Goal: Transaction & Acquisition: Book appointment/travel/reservation

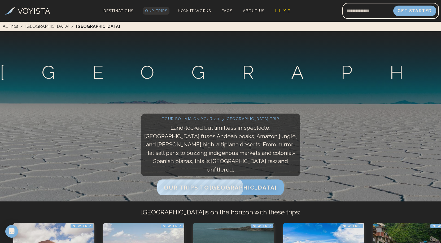
click at [155, 11] on span "Our Trips" at bounding box center [156, 11] width 22 height 4
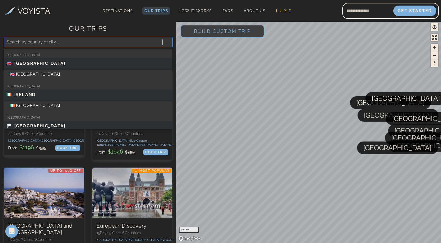
click at [166, 42] on icon at bounding box center [167, 42] width 3 height 2
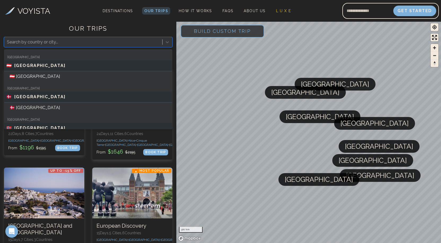
scroll to position [695, 0]
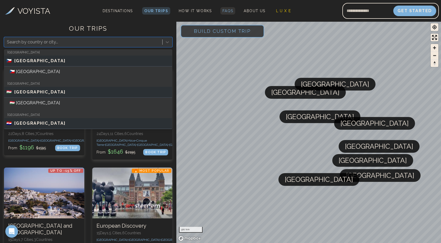
click at [223, 11] on span "FAQs" at bounding box center [228, 11] width 11 height 4
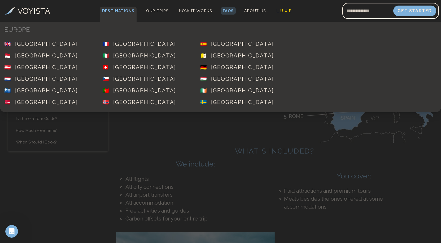
click at [100, 9] on span "Destinations" at bounding box center [118, 15] width 37 height 16
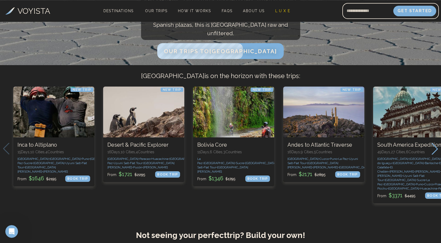
scroll to position [135, 0]
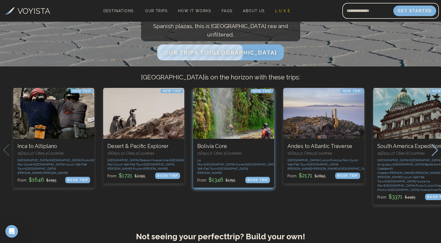
click at [232, 118] on div "3 / 5" at bounding box center [233, 113] width 81 height 51
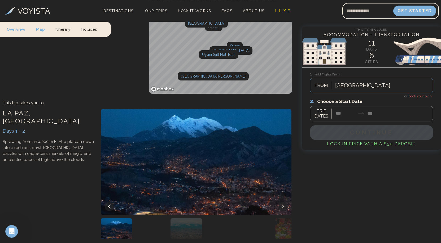
scroll to position [108, 0]
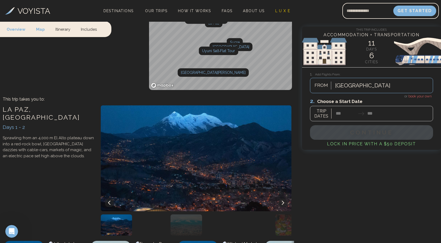
click at [285, 199] on button at bounding box center [283, 203] width 8 height 8
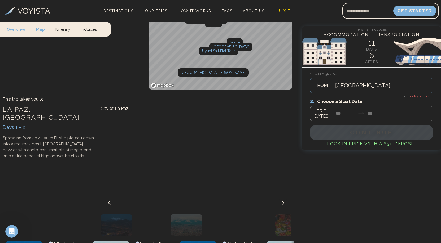
click at [285, 199] on button at bounding box center [283, 203] width 8 height 8
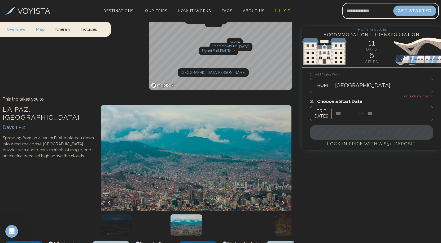
click at [283, 201] on icon at bounding box center [283, 203] width 2 height 4
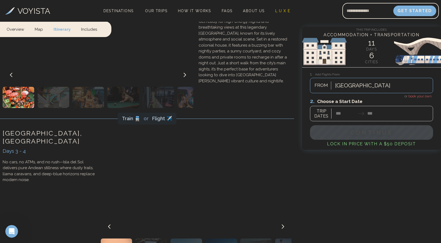
scroll to position [433, 0]
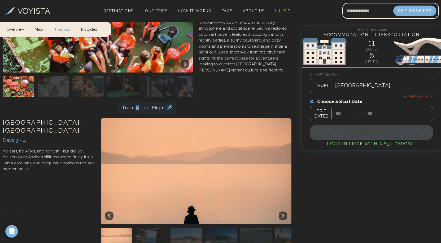
click at [283, 214] on icon at bounding box center [283, 216] width 2 height 4
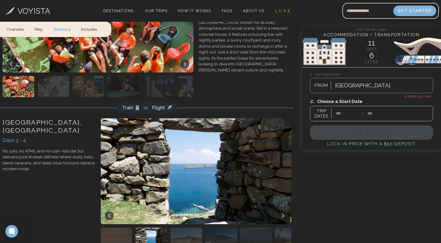
click at [283, 214] on icon at bounding box center [283, 216] width 2 height 4
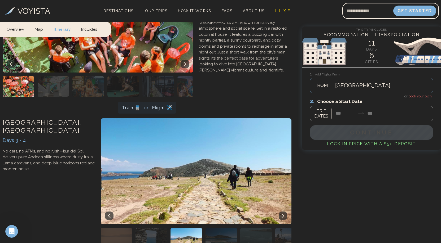
click at [283, 214] on icon at bounding box center [283, 216] width 2 height 4
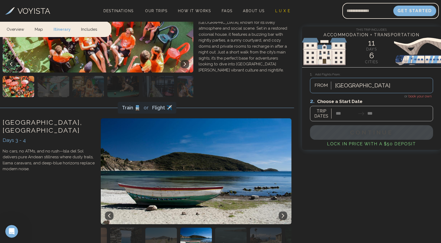
click at [283, 214] on icon at bounding box center [283, 216] width 2 height 4
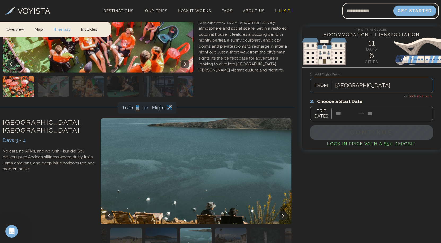
click at [283, 214] on icon at bounding box center [283, 216] width 2 height 4
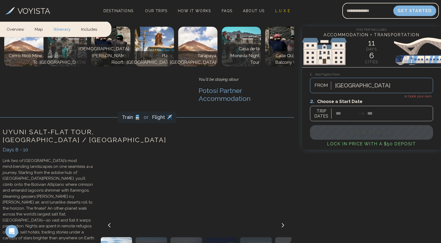
scroll to position [1352, 0]
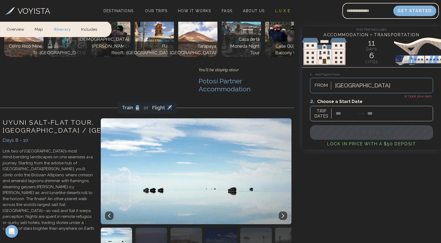
click at [282, 214] on icon at bounding box center [283, 216] width 4 height 4
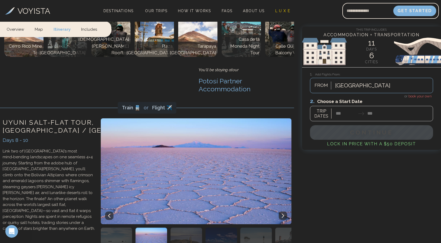
click at [282, 214] on icon at bounding box center [283, 216] width 4 height 4
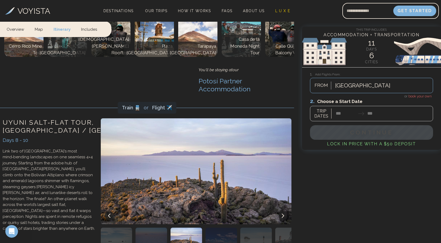
click at [282, 214] on icon at bounding box center [283, 216] width 4 height 4
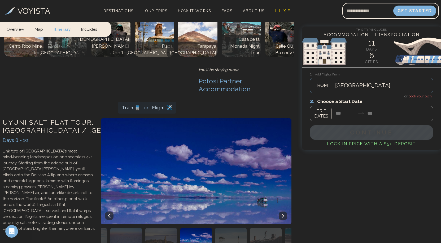
click at [282, 214] on icon at bounding box center [283, 216] width 4 height 4
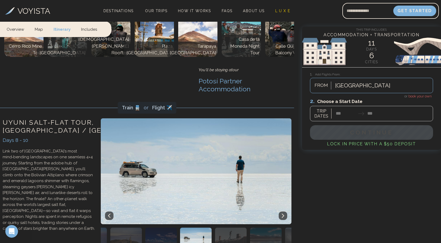
click at [282, 214] on icon at bounding box center [283, 216] width 4 height 4
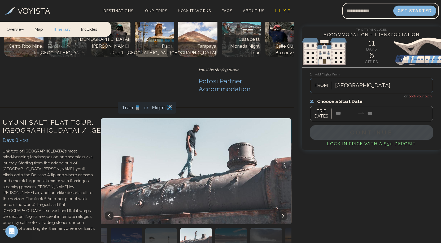
click at [282, 214] on icon at bounding box center [283, 216] width 4 height 4
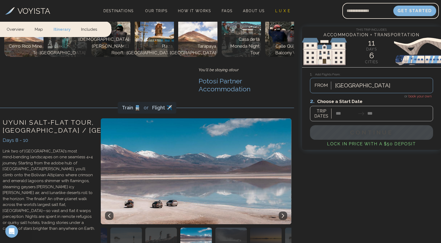
click at [282, 214] on icon at bounding box center [283, 216] width 4 height 4
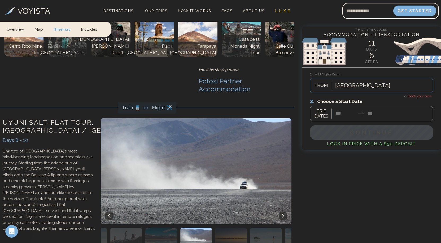
click at [282, 214] on icon at bounding box center [283, 216] width 4 height 4
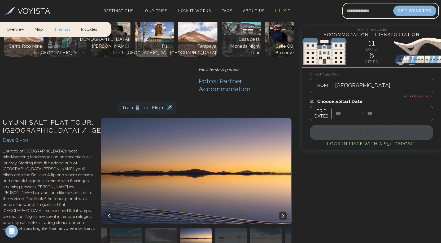
click at [282, 214] on icon at bounding box center [283, 216] width 4 height 4
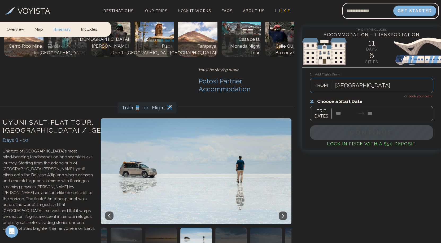
click at [282, 214] on icon at bounding box center [283, 216] width 4 height 4
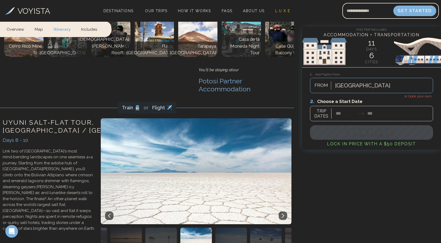
click at [282, 214] on icon at bounding box center [283, 216] width 4 height 4
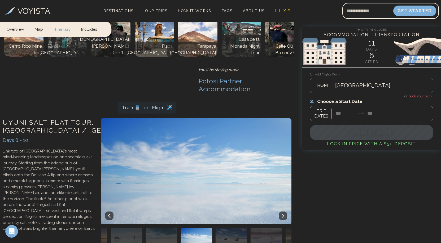
click at [282, 214] on icon at bounding box center [283, 216] width 4 height 4
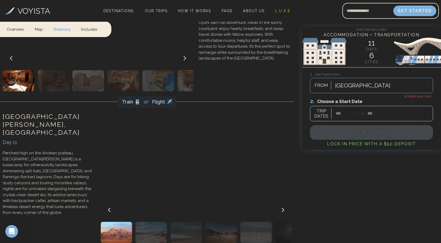
scroll to position [1704, 0]
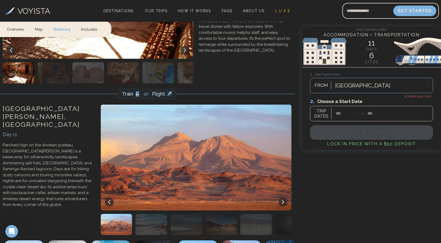
click at [282, 200] on icon at bounding box center [283, 202] width 4 height 4
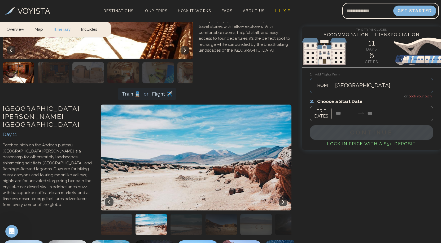
click at [282, 200] on icon at bounding box center [283, 202] width 4 height 4
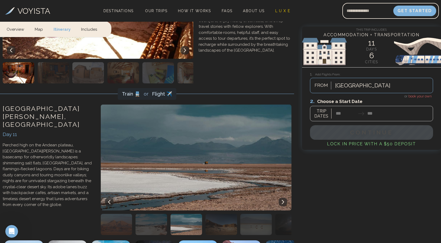
click at [282, 200] on icon at bounding box center [283, 202] width 4 height 4
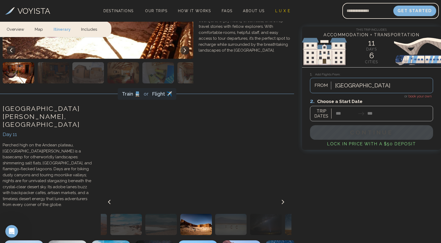
click at [283, 200] on icon at bounding box center [283, 202] width 4 height 4
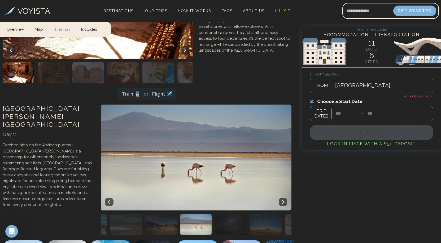
click at [283, 200] on icon at bounding box center [283, 202] width 4 height 4
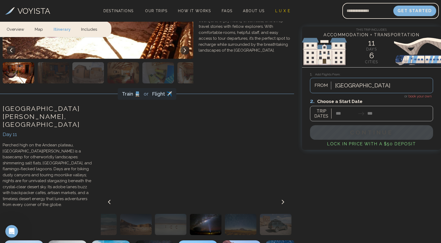
click at [283, 200] on icon at bounding box center [283, 202] width 4 height 4
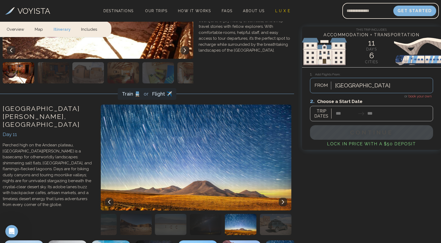
click at [283, 200] on icon at bounding box center [283, 202] width 4 height 4
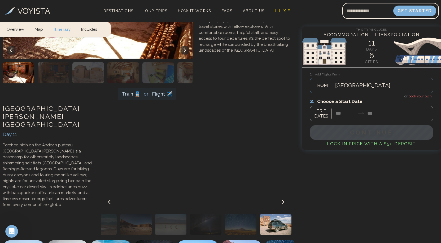
click at [283, 200] on icon at bounding box center [283, 202] width 4 height 4
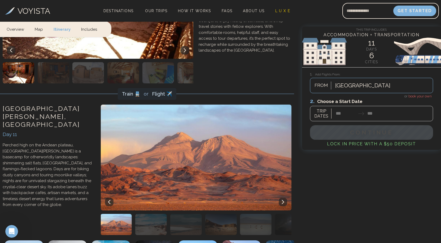
click at [283, 200] on icon at bounding box center [283, 202] width 4 height 4
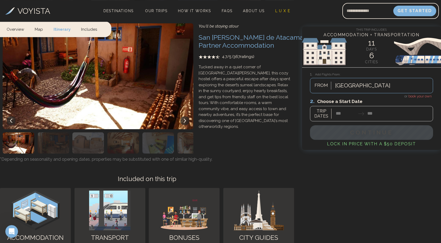
scroll to position [1921, 0]
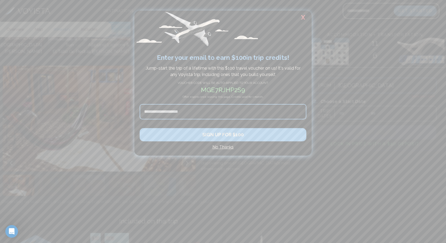
click at [301, 20] on h2 "X" at bounding box center [302, 18] width 17 height 14
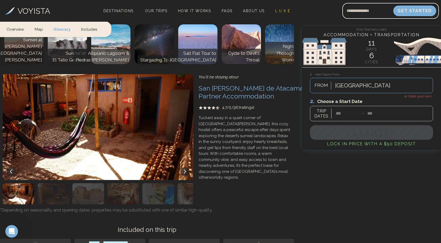
click at [350, 111] on div at bounding box center [371, 110] width 123 height 24
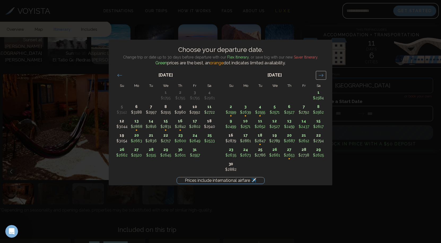
click at [319, 77] on icon "Move forward to switch to the next month." at bounding box center [321, 75] width 5 height 5
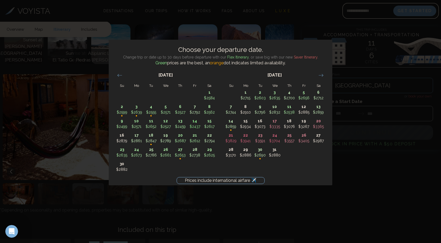
click at [361, 172] on div "Prices include international airfare ✈️ Choose your departure date. Change trip…" at bounding box center [220, 121] width 441 height 243
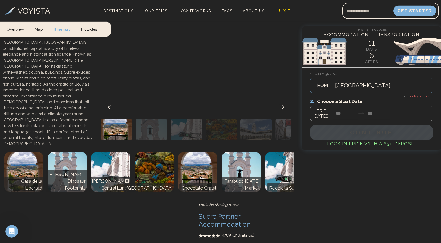
scroll to position [893, 0]
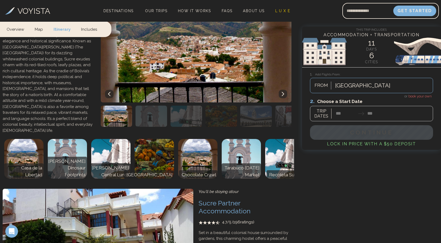
click at [351, 113] on div at bounding box center [371, 110] width 123 height 24
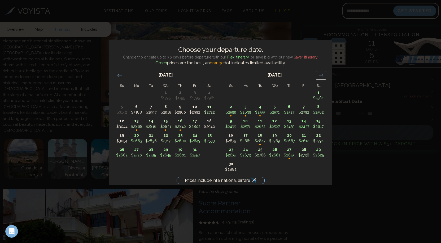
click at [322, 77] on icon "Move forward to switch to the next month." at bounding box center [321, 75] width 5 height 5
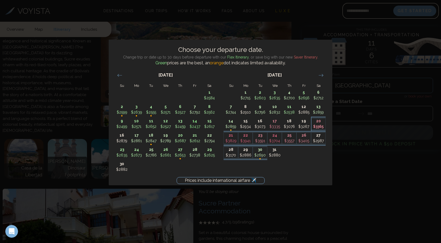
click at [316, 127] on p "$3365" at bounding box center [319, 127] width 14 height 6
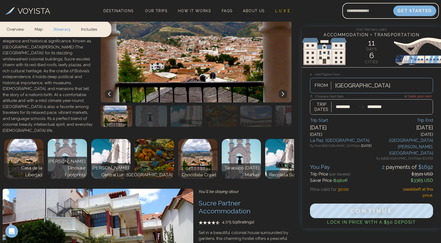
type input "********"
click at [379, 208] on span "Continue" at bounding box center [371, 211] width 45 height 7
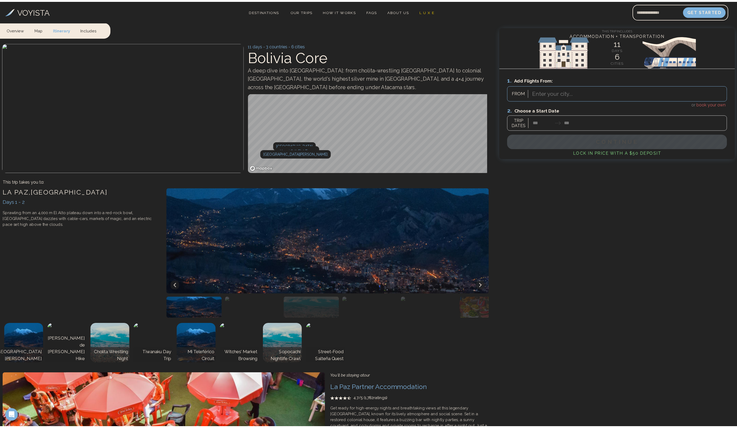
scroll to position [893, 0]
